Goal: Information Seeking & Learning: Learn about a topic

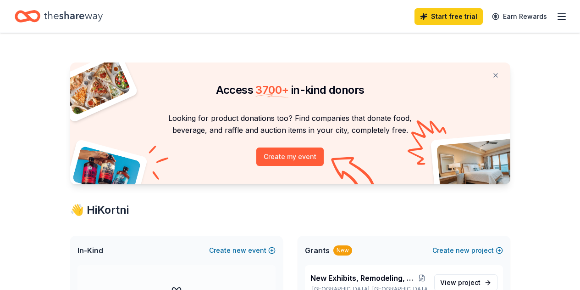
click at [560, 15] on icon "button" at bounding box center [562, 16] width 11 height 11
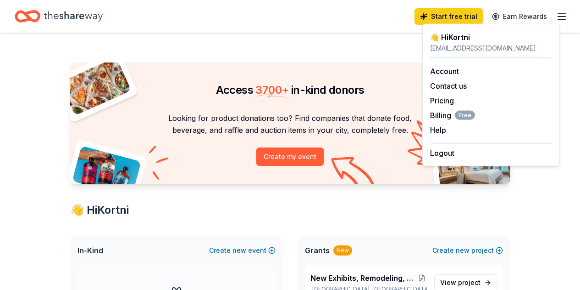
click at [323, 32] on div "Start free trial Earn Rewards" at bounding box center [290, 16] width 580 height 33
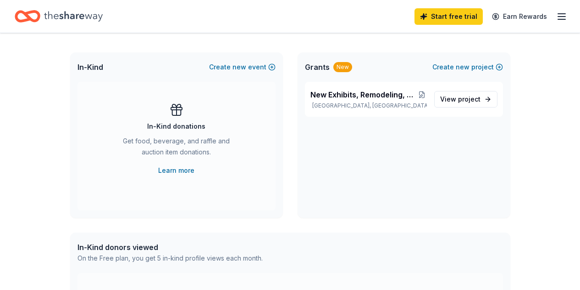
scroll to position [184, 0]
click at [455, 95] on span "View project" at bounding box center [461, 98] width 40 height 11
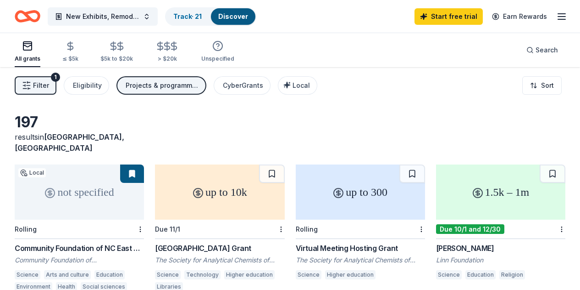
click at [56, 181] on div "not specified" at bounding box center [79, 191] width 129 height 55
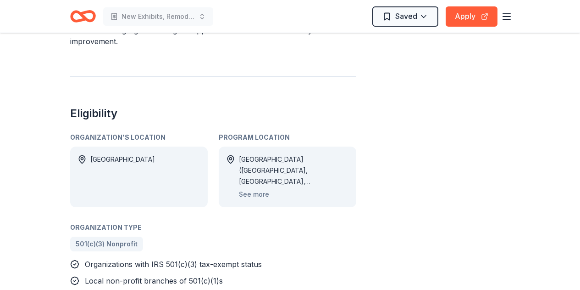
scroll to position [505, 0]
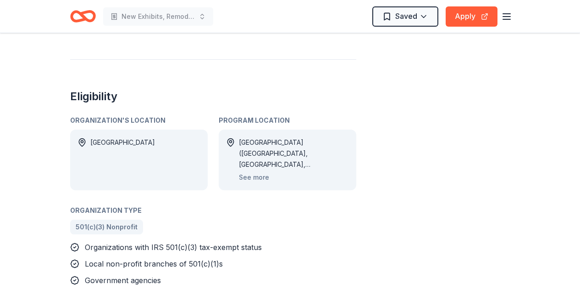
click at [254, 174] on button "See more" at bounding box center [254, 177] width 30 height 11
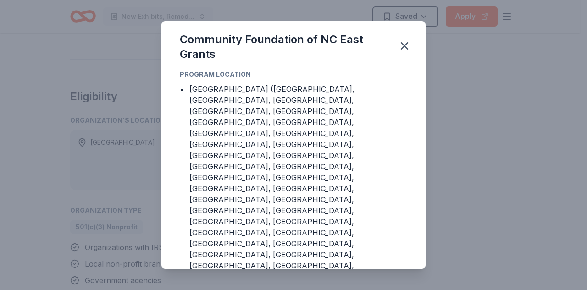
click at [404, 49] on icon "button" at bounding box center [405, 46] width 6 height 6
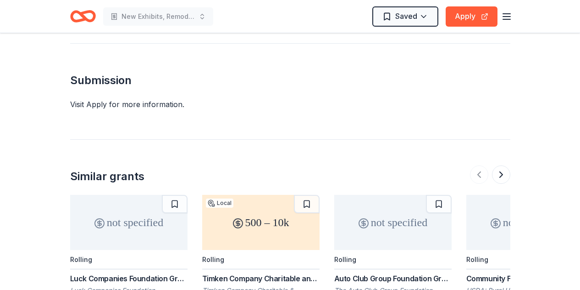
scroll to position [1147, 0]
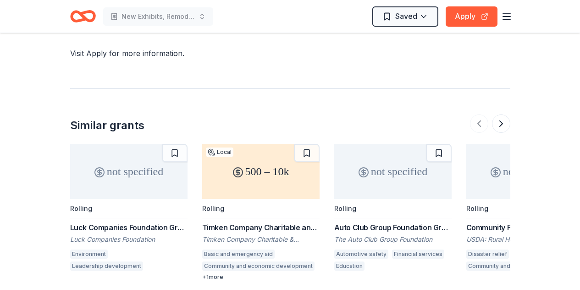
click at [377, 174] on div "not specified" at bounding box center [393, 171] width 117 height 55
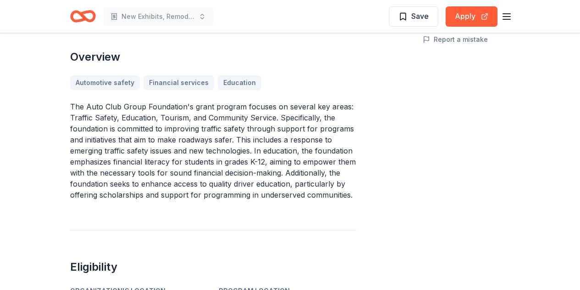
scroll to position [229, 0]
drag, startPoint x: 69, startPoint y: 103, endPoint x: 222, endPoint y: 172, distance: 167.8
drag, startPoint x: 72, startPoint y: 103, endPoint x: 209, endPoint y: 159, distance: 148.6
click at [165, 150] on p "The Auto Club Group Foundation's grant program focuses on several key areas: Tr…" at bounding box center [213, 149] width 286 height 99
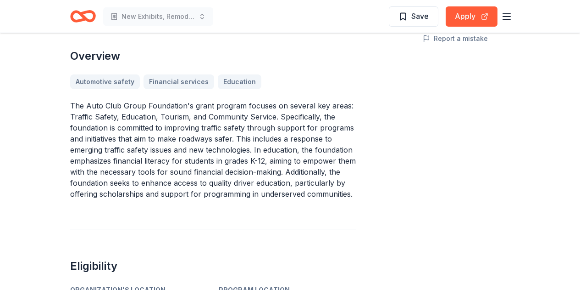
drag, startPoint x: 354, startPoint y: 198, endPoint x: 232, endPoint y: 152, distance: 130.2
click at [243, 159] on div "Auto Club Group Foundation Grants From The Auto Club Group Foundation The Auto …" at bounding box center [213, 200] width 286 height 756
drag, startPoint x: 231, startPoint y: 152, endPoint x: 176, endPoint y: 151, distance: 55.1
click at [176, 151] on p "The Auto Club Group Foundation's grant program focuses on several key areas: Tr…" at bounding box center [213, 149] width 286 height 99
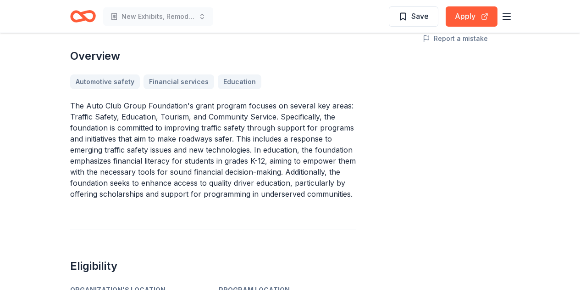
click at [176, 151] on p "The Auto Club Group Foundation's grant program focuses on several key areas: Tr…" at bounding box center [213, 149] width 286 height 99
click at [162, 124] on p "The Auto Club Group Foundation's grant program focuses on several key areas: Tr…" at bounding box center [213, 149] width 286 height 99
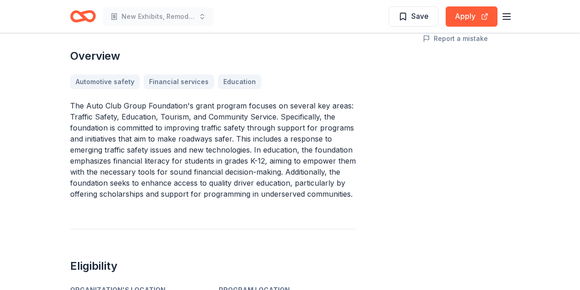
drag, startPoint x: 121, startPoint y: 116, endPoint x: 208, endPoint y: 157, distance: 96.5
click at [208, 157] on p "The Auto Club Group Foundation's grant program focuses on several key areas: Tr…" at bounding box center [213, 149] width 286 height 99
drag, startPoint x: 109, startPoint y: 129, endPoint x: 186, endPoint y: 169, distance: 87.2
click at [186, 169] on p "The Auto Club Group Foundation's grant program focuses on several key areas: Tr…" at bounding box center [213, 149] width 286 height 99
drag, startPoint x: 275, startPoint y: 184, endPoint x: 226, endPoint y: 180, distance: 49.3
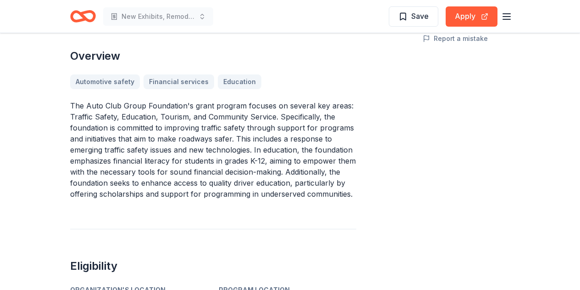
click at [226, 180] on p "The Auto Club Group Foundation's grant program focuses on several key areas: Tr…" at bounding box center [213, 149] width 286 height 99
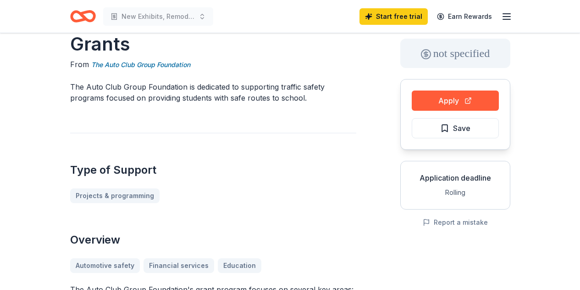
scroll to position [0, 0]
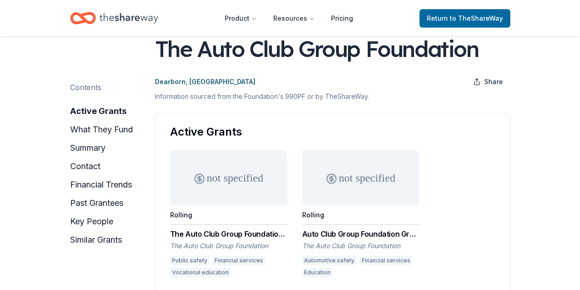
scroll to position [92, 0]
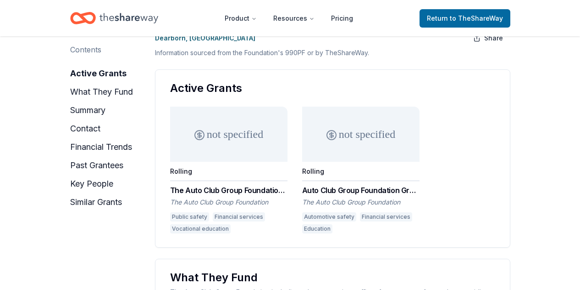
click at [238, 184] on div "not specified Rolling The Auto Club Group Foundation Grant The Auto Club Group …" at bounding box center [228, 170] width 117 height 129
click at [396, 143] on div "not specified" at bounding box center [360, 133] width 117 height 55
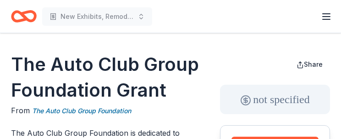
drag, startPoint x: 44, startPoint y: 76, endPoint x: 47, endPoint y: 71, distance: 6.4
click at [44, 76] on h1 "The Auto Club Group Foundation Grant" at bounding box center [106, 76] width 191 height 51
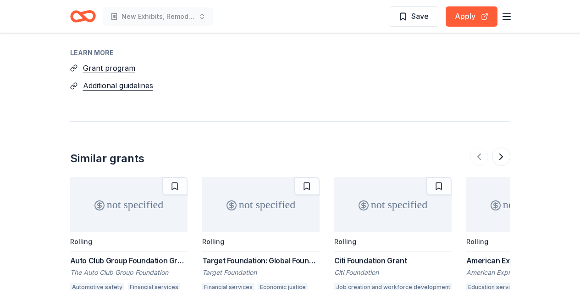
scroll to position [786, 0]
click at [117, 62] on button "Grant program" at bounding box center [109, 68] width 52 height 12
